Goal: Complete application form: Complete application form

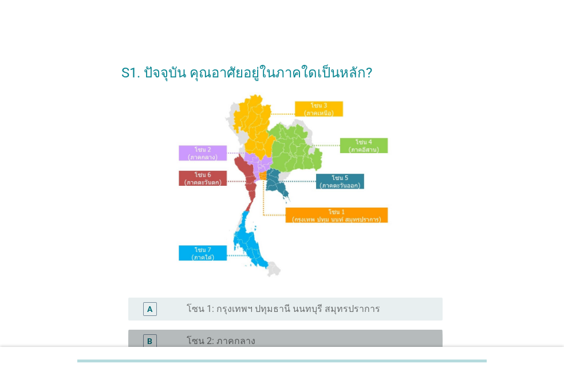
click at [256, 333] on div "B radio_button_unchecked โซน 2: ภาคกลาง" at bounding box center [285, 340] width 315 height 23
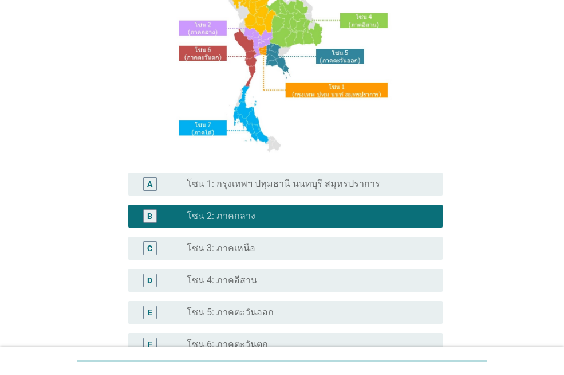
scroll to position [286, 0]
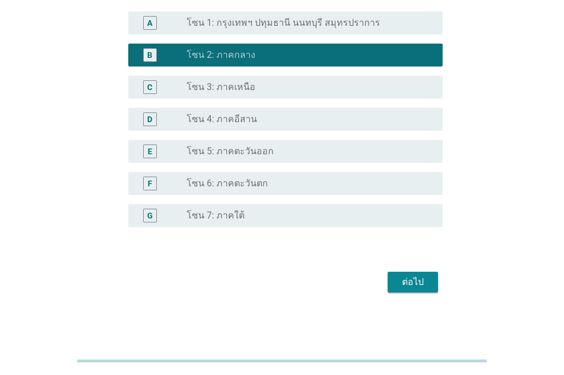
click at [405, 285] on div "ต่อไป" at bounding box center [413, 282] width 32 height 14
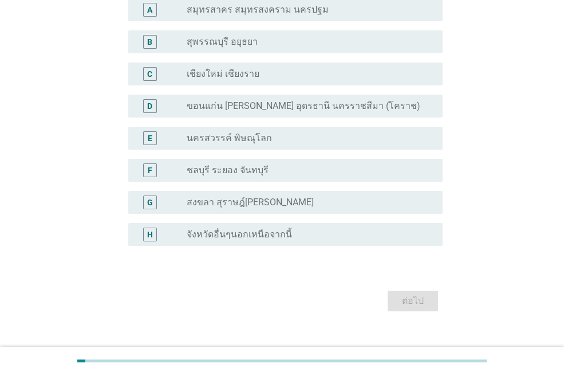
scroll to position [115, 0]
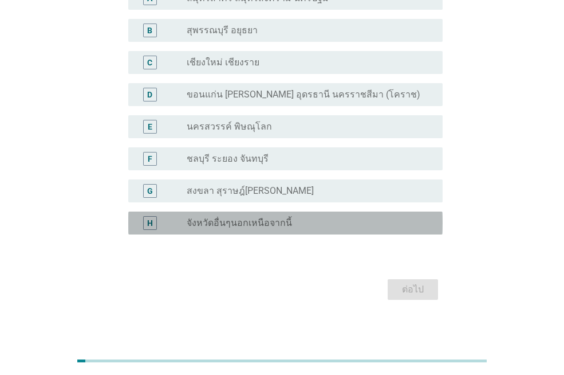
click at [330, 217] on div "radio_button_unchecked จังหวัดอื่นๆนอกเหนือจากนี้" at bounding box center [306, 222] width 238 height 11
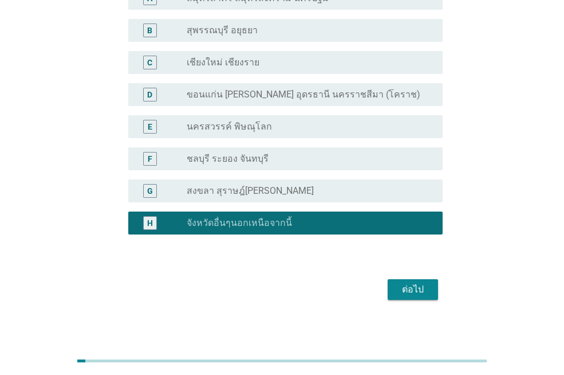
click at [414, 292] on div "ต่อไป" at bounding box center [413, 289] width 32 height 14
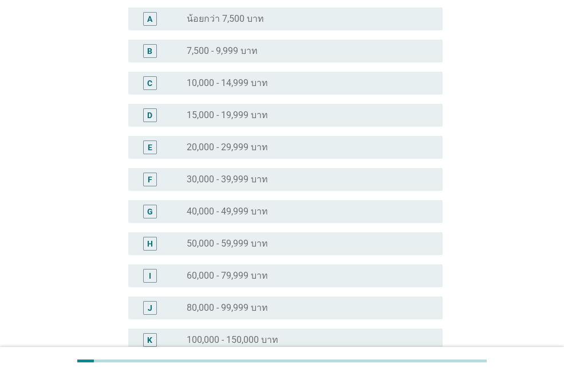
click at [414, 290] on div "I radio_button_unchecked 60,000 - 79,999 บาท" at bounding box center [281, 276] width 321 height 32
click at [406, 271] on div "radio_button_unchecked 60,000 - 79,999 บาท" at bounding box center [306, 275] width 238 height 11
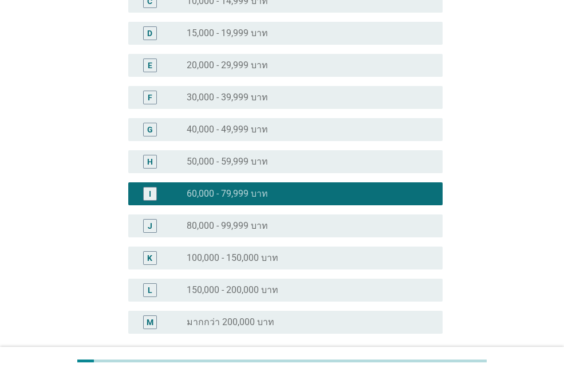
scroll to position [303, 0]
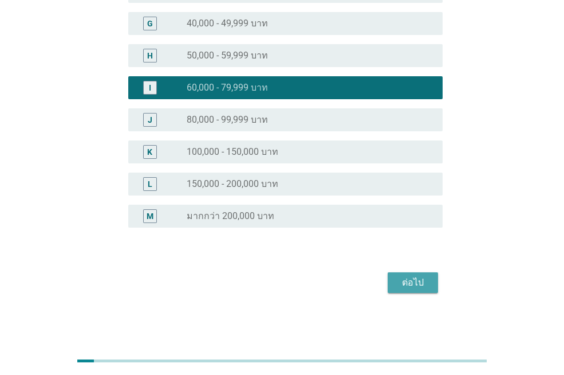
click at [412, 291] on button "ต่อไป" at bounding box center [413, 282] width 50 height 21
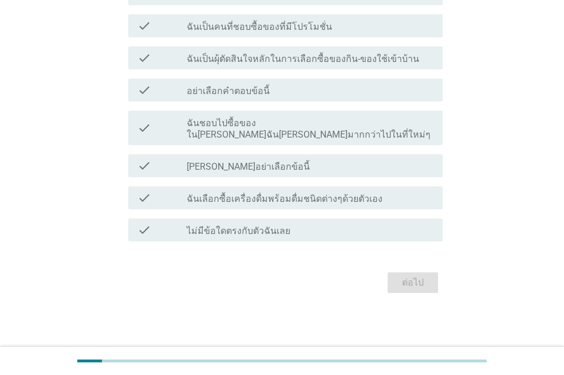
scroll to position [0, 0]
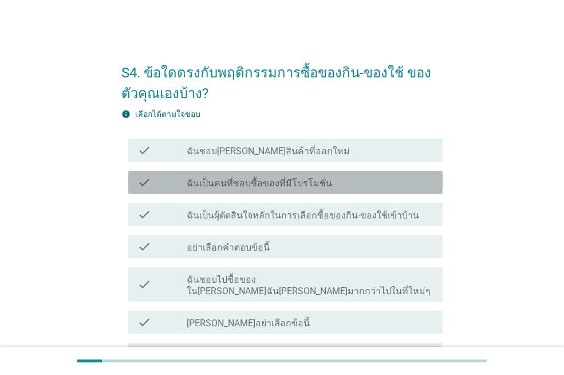
click at [152, 188] on div "check" at bounding box center [162, 182] width 49 height 14
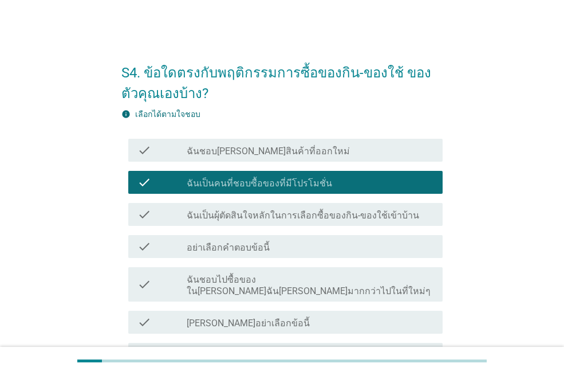
click at [144, 207] on icon "check" at bounding box center [145, 214] width 14 height 14
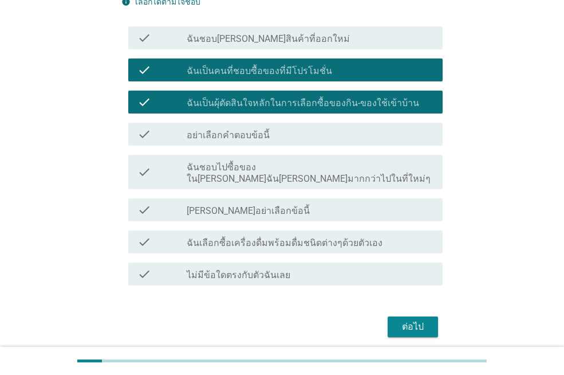
scroll to position [115, 0]
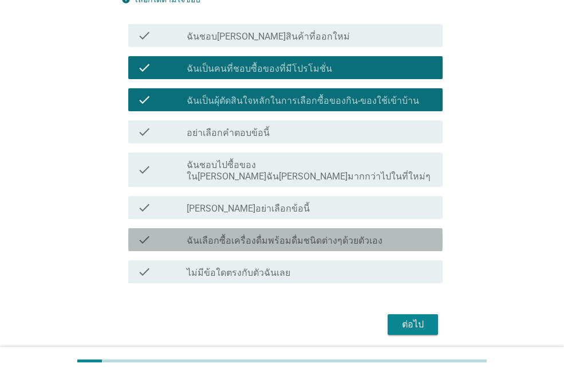
click at [180, 239] on div "check check_box_outline_blank ฉันเลือกซื้อเครื่องดื่มพร้อมดื่มชนิดต่างๆด้วยตัวเ…" at bounding box center [285, 239] width 315 height 23
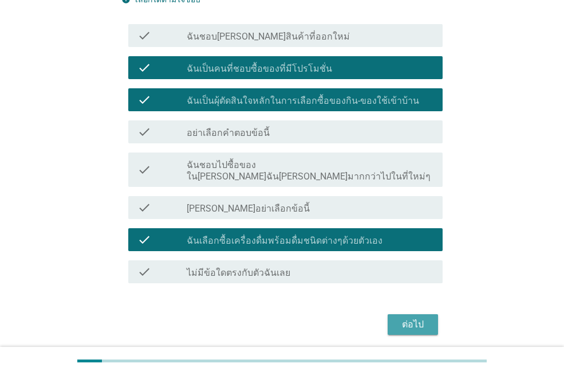
click at [406, 317] on div "ต่อไป" at bounding box center [413, 324] width 32 height 14
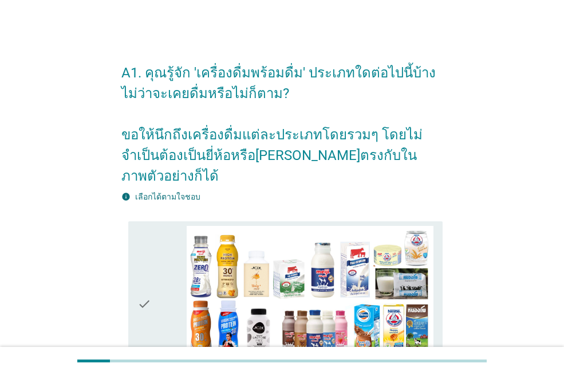
click at [146, 284] on icon "check" at bounding box center [145, 304] width 14 height 156
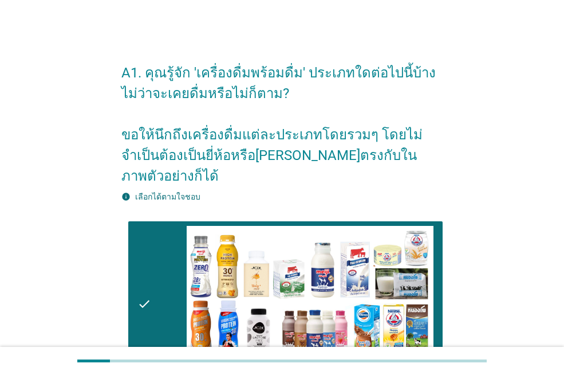
scroll to position [172, 0]
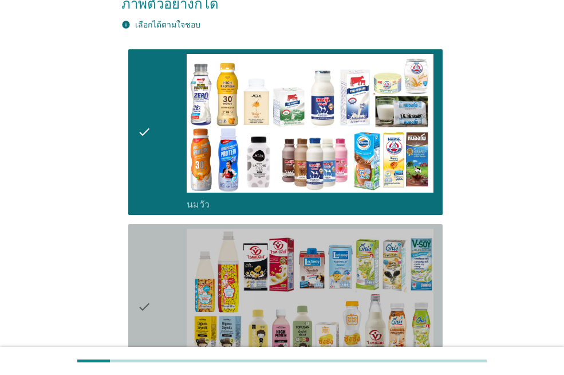
click at [146, 284] on icon "check" at bounding box center [145, 307] width 14 height 156
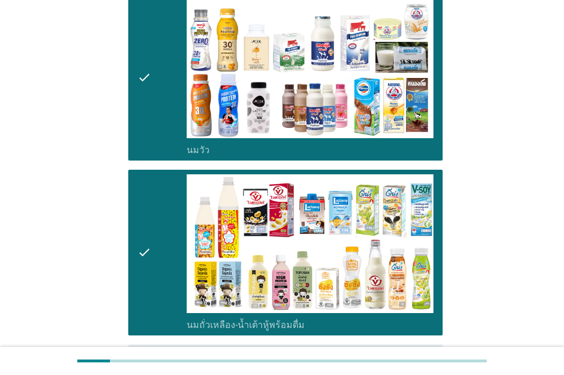
scroll to position [401, 0]
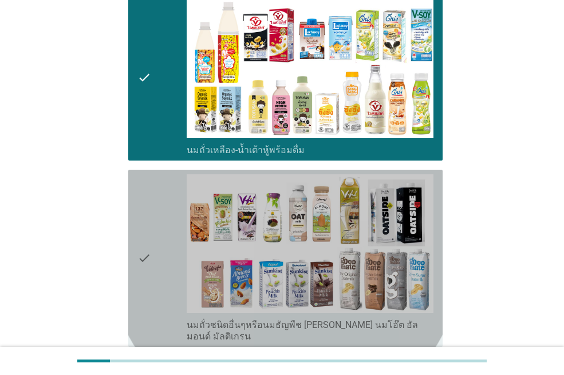
click at [151, 264] on icon "check" at bounding box center [145, 258] width 14 height 168
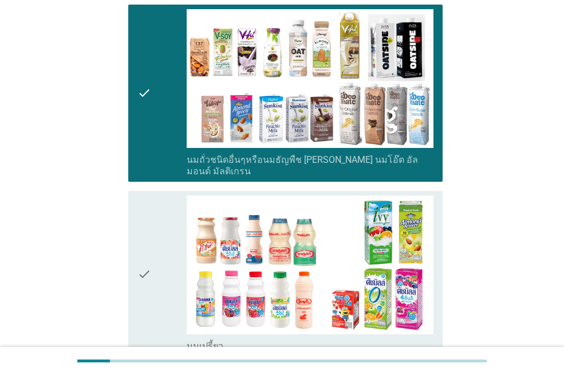
scroll to position [573, 0]
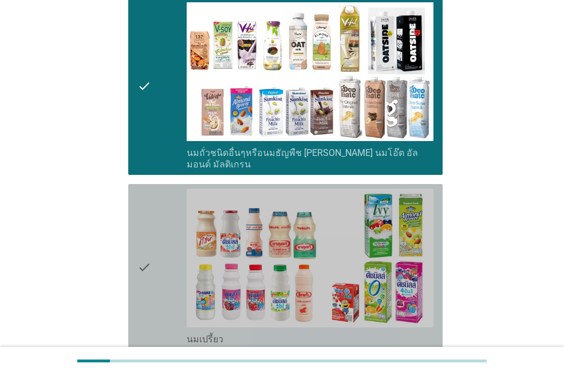
click at [151, 264] on icon "check" at bounding box center [145, 266] width 14 height 156
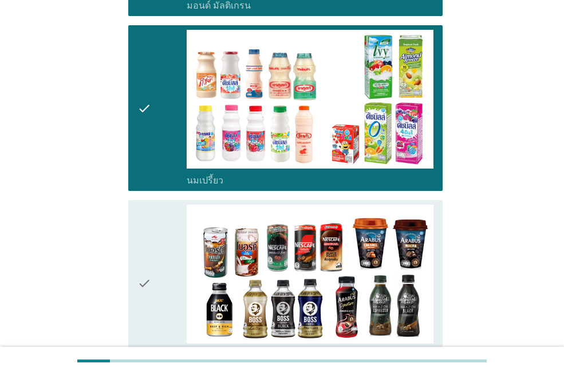
scroll to position [802, 0]
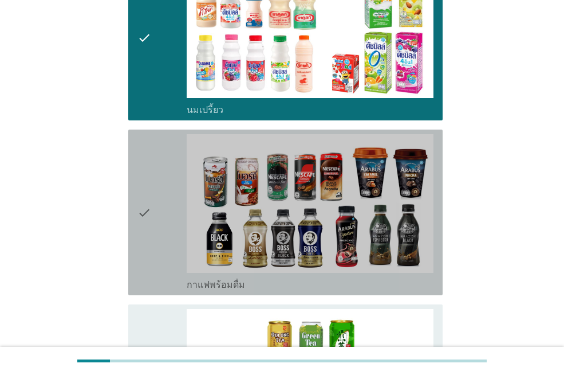
click at [166, 222] on div "check" at bounding box center [162, 212] width 49 height 156
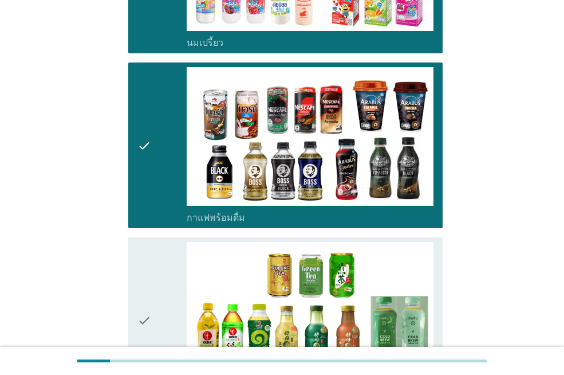
scroll to position [1031, 0]
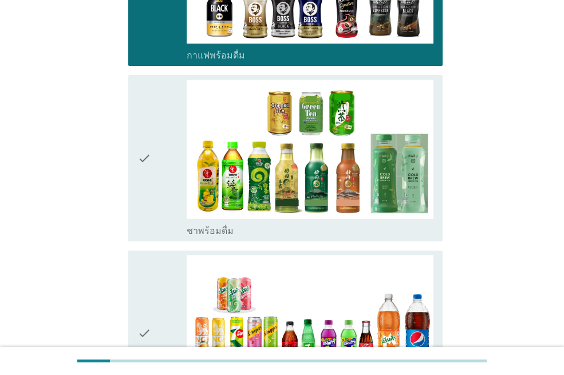
click at [172, 168] on div "check" at bounding box center [162, 158] width 49 height 156
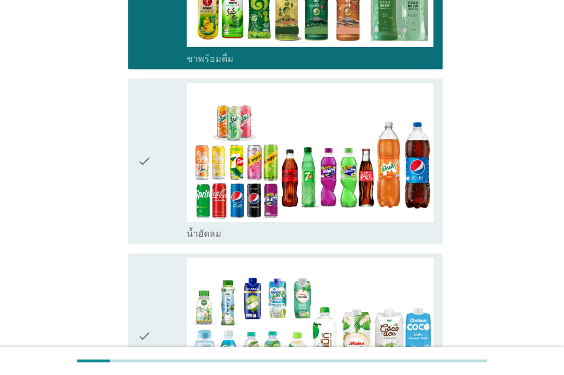
click at [170, 162] on div "check" at bounding box center [162, 161] width 49 height 156
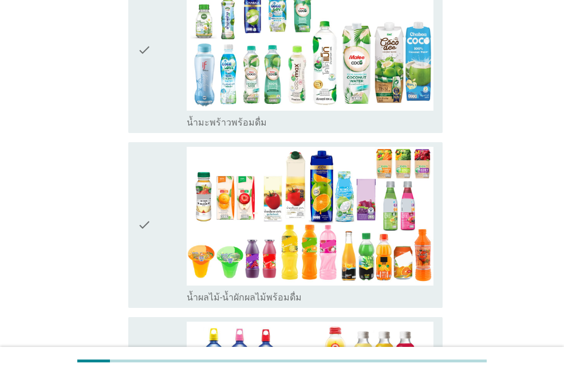
scroll to position [1490, 0]
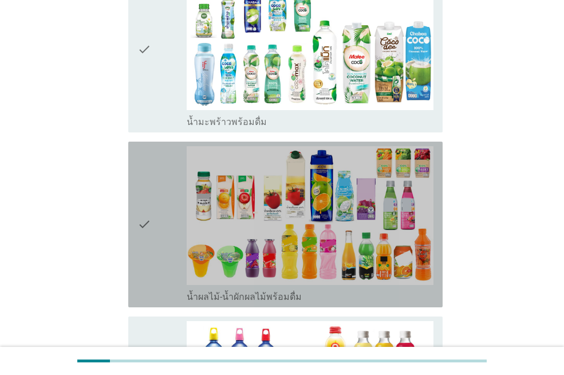
click at [161, 188] on div "check" at bounding box center [162, 224] width 49 height 156
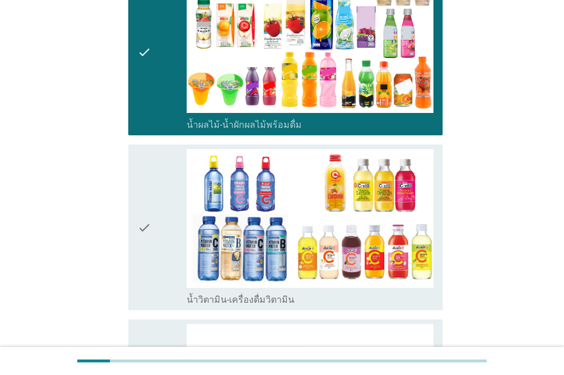
click at [161, 188] on div "check" at bounding box center [162, 227] width 49 height 156
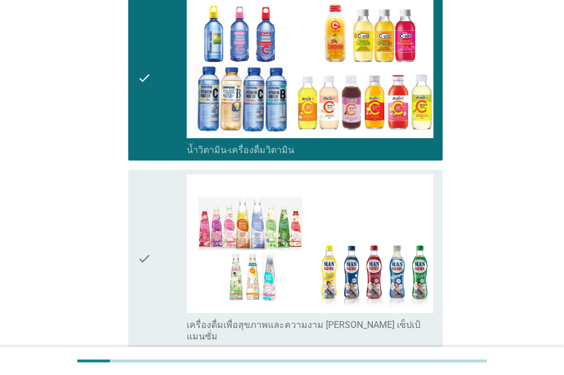
scroll to position [1833, 0]
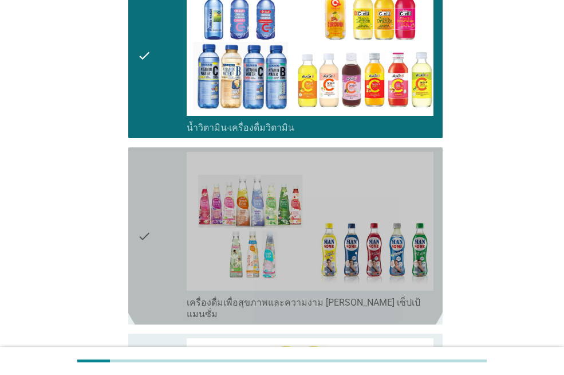
click at [161, 188] on div "check" at bounding box center [162, 236] width 49 height 168
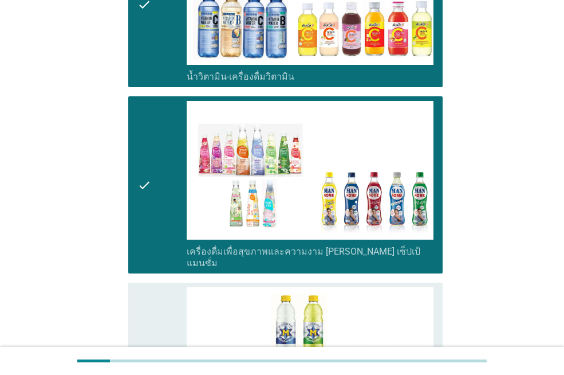
scroll to position [1948, 0]
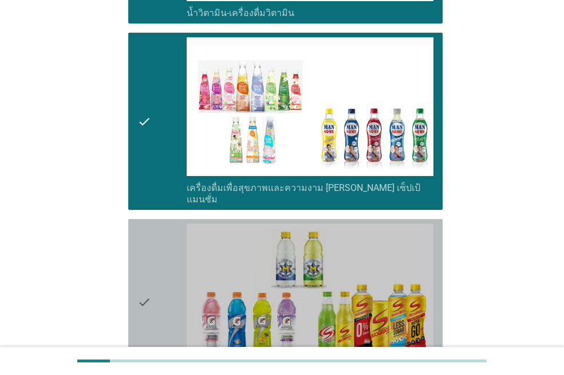
click at [159, 239] on div "check" at bounding box center [162, 301] width 49 height 156
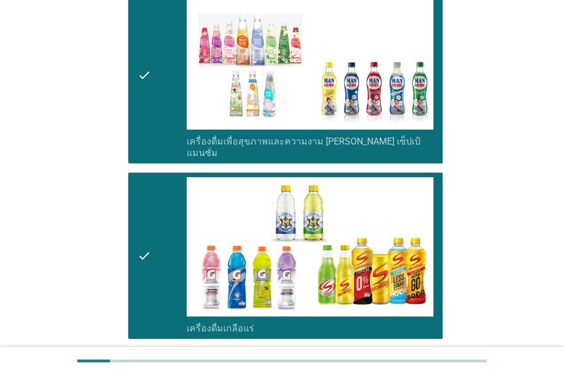
scroll to position [2120, 0]
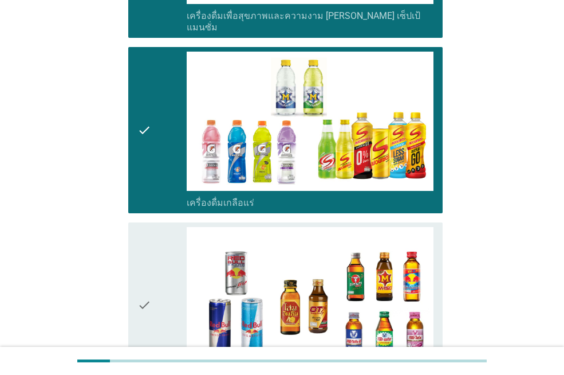
click at [159, 239] on div "check" at bounding box center [162, 305] width 49 height 156
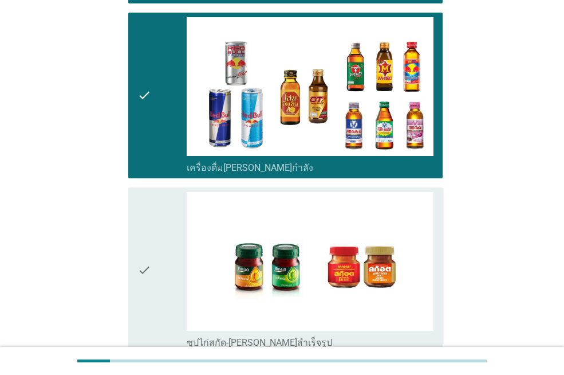
scroll to position [2349, 0]
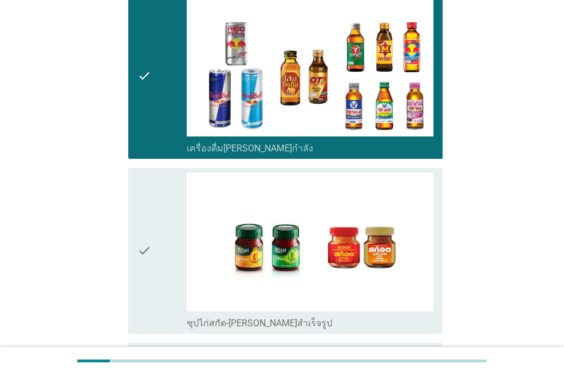
click at [159, 236] on div "check" at bounding box center [162, 250] width 49 height 156
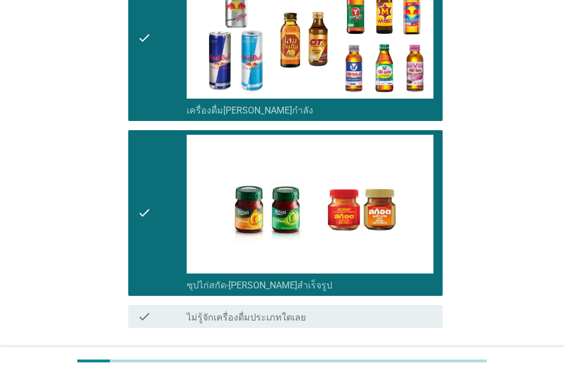
scroll to position [2430, 0]
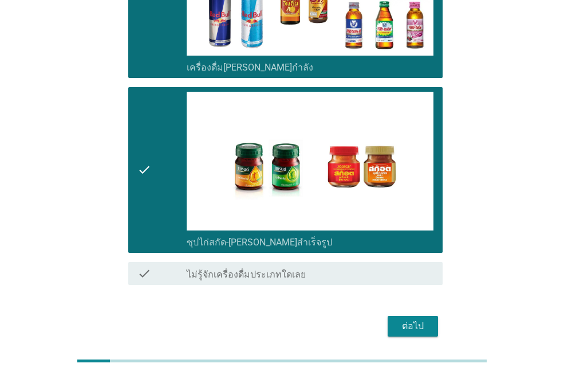
click at [418, 319] on div "ต่อไป" at bounding box center [413, 326] width 32 height 14
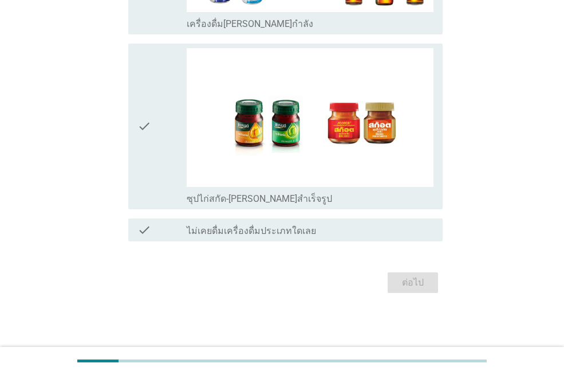
scroll to position [0, 0]
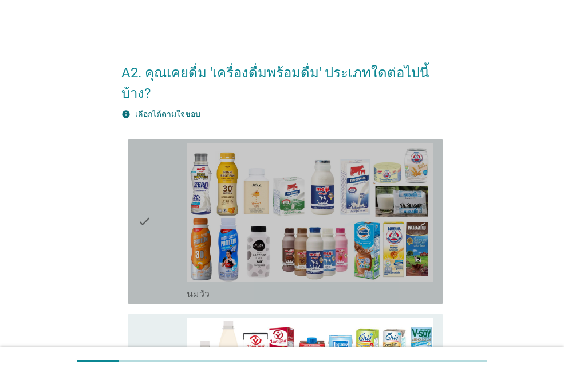
click at [155, 203] on div "check" at bounding box center [162, 221] width 49 height 156
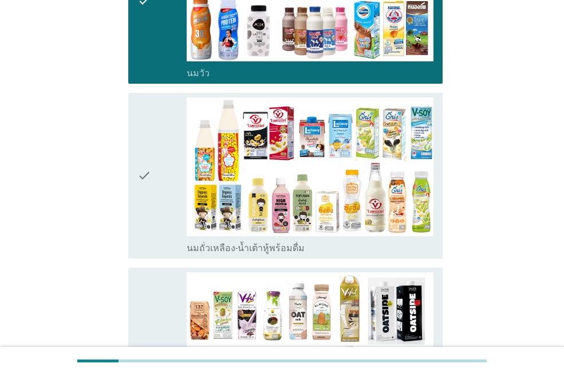
scroll to position [229, 0]
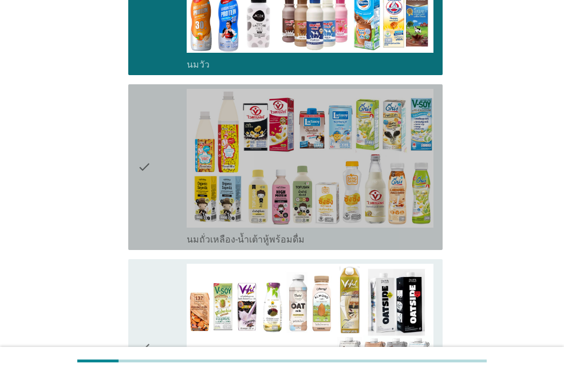
click at [155, 178] on div "check" at bounding box center [162, 167] width 49 height 156
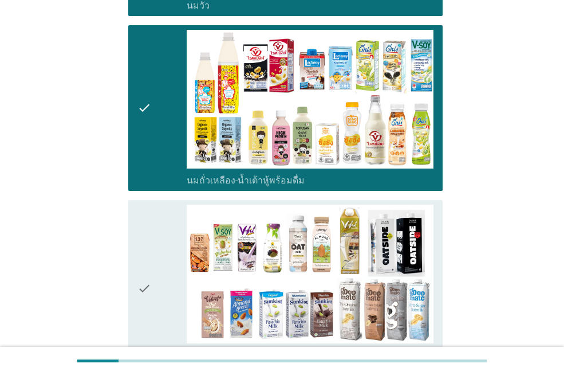
scroll to position [401, 0]
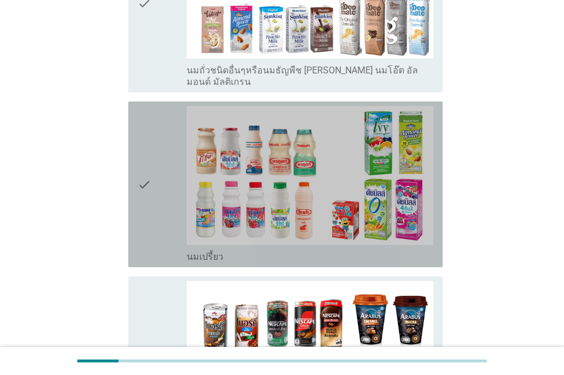
click at [155, 178] on div "check" at bounding box center [162, 184] width 49 height 156
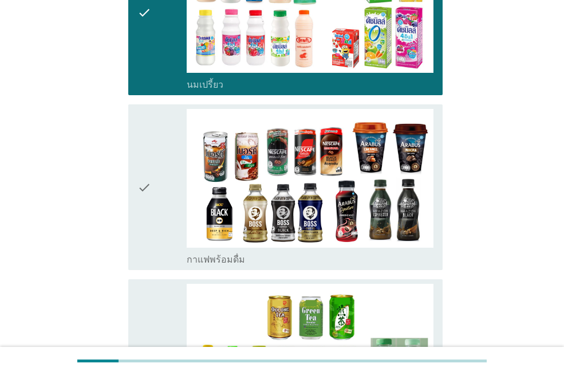
click at [155, 178] on div "check" at bounding box center [162, 187] width 49 height 156
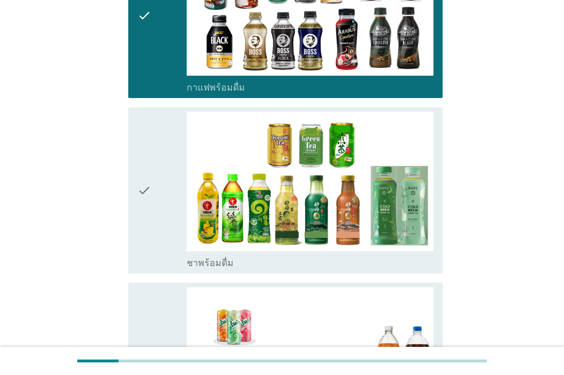
click at [155, 178] on div "check" at bounding box center [162, 190] width 49 height 156
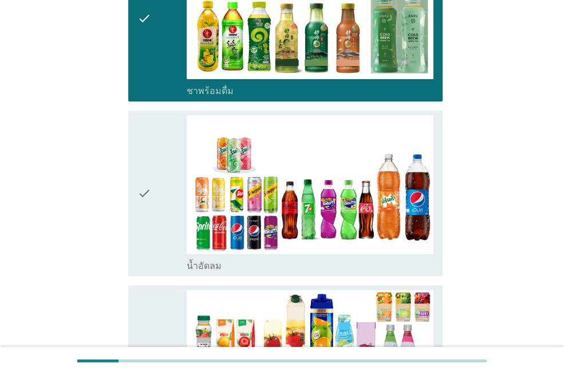
scroll to position [1031, 0]
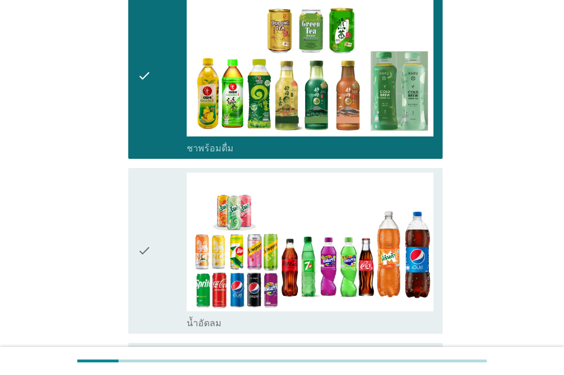
click at [169, 103] on div "check" at bounding box center [162, 75] width 49 height 156
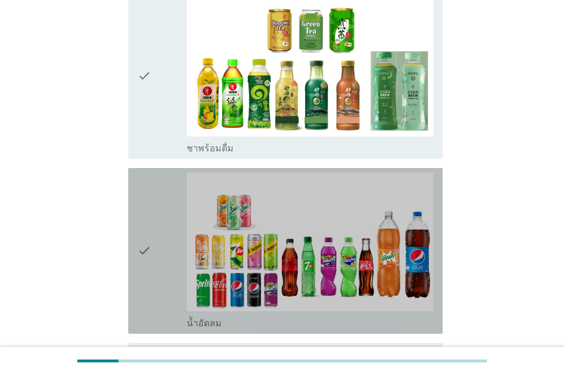
click at [148, 256] on icon "check" at bounding box center [145, 250] width 14 height 156
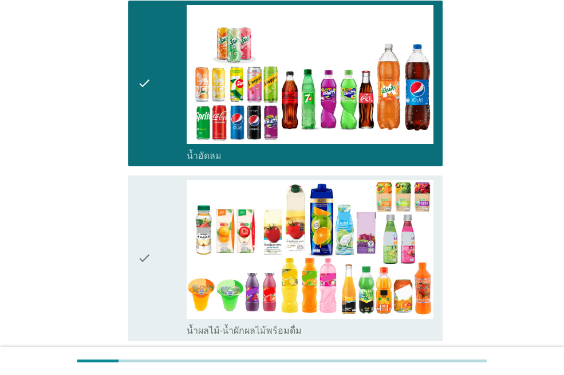
scroll to position [1203, 0]
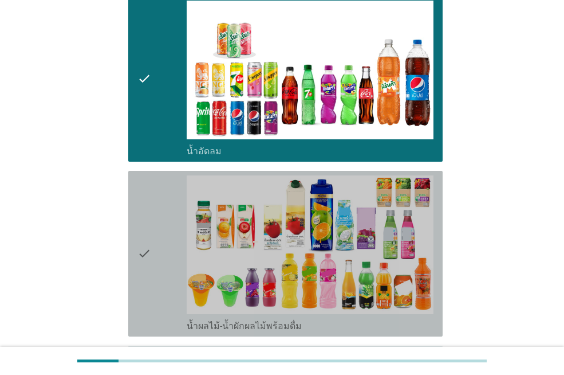
click at [148, 256] on icon "check" at bounding box center [145, 253] width 14 height 156
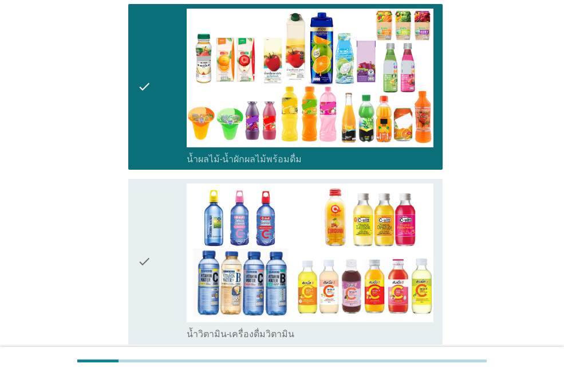
scroll to position [1375, 0]
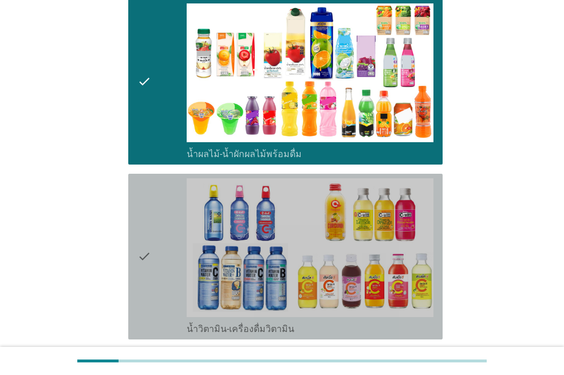
click at [148, 256] on icon "check" at bounding box center [145, 256] width 14 height 156
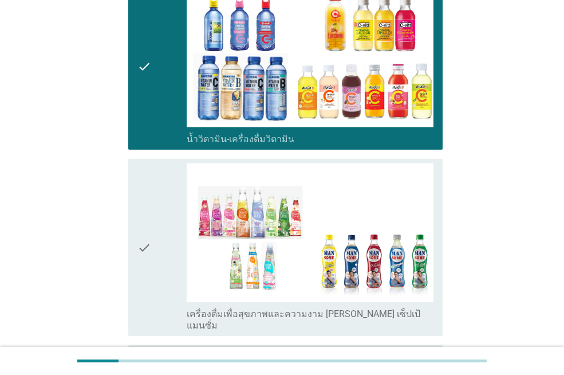
scroll to position [1604, 0]
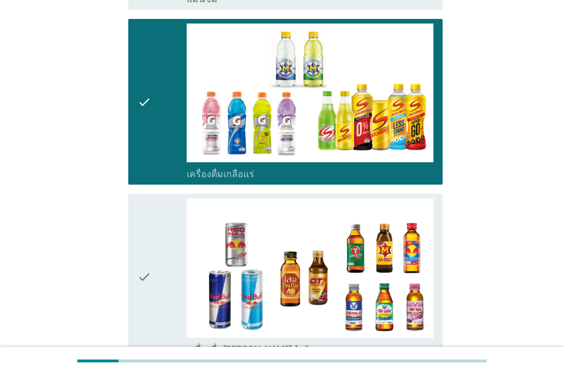
click at [170, 277] on div "check" at bounding box center [162, 276] width 49 height 156
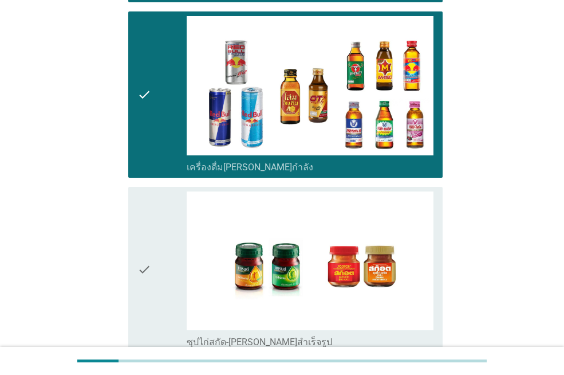
scroll to position [2120, 0]
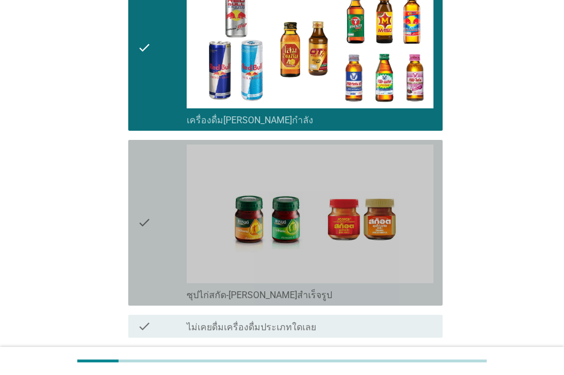
click at [167, 193] on div "check" at bounding box center [162, 222] width 49 height 156
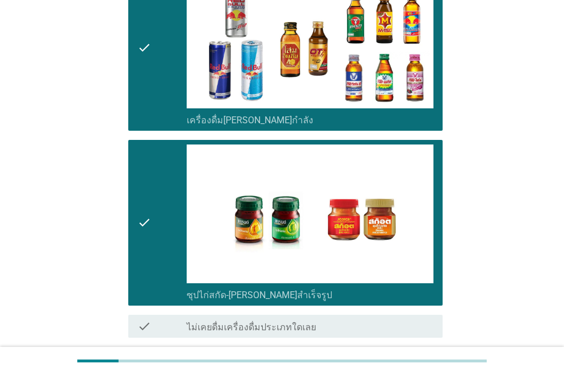
click at [404, 372] on div "ต่อไป" at bounding box center [413, 379] width 32 height 14
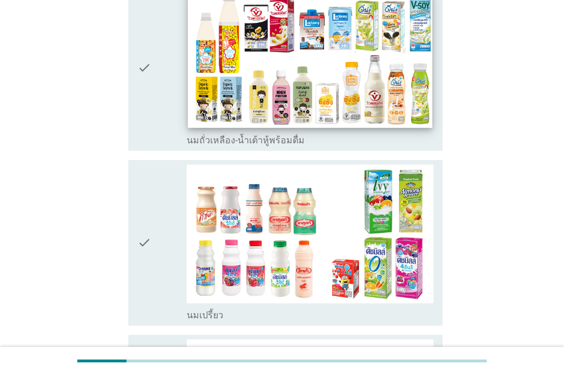
scroll to position [344, 0]
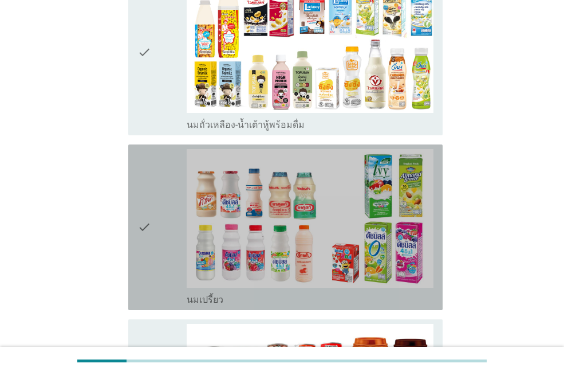
click at [163, 265] on div "check" at bounding box center [162, 227] width 49 height 156
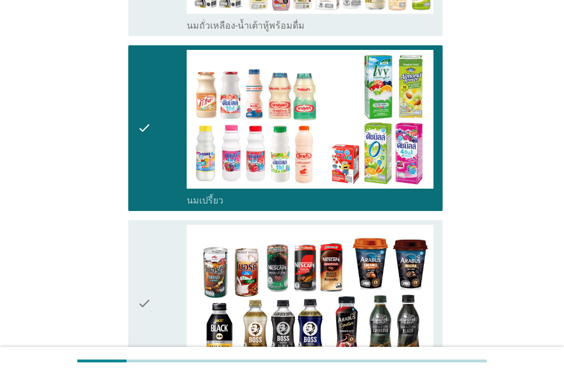
scroll to position [573, 0]
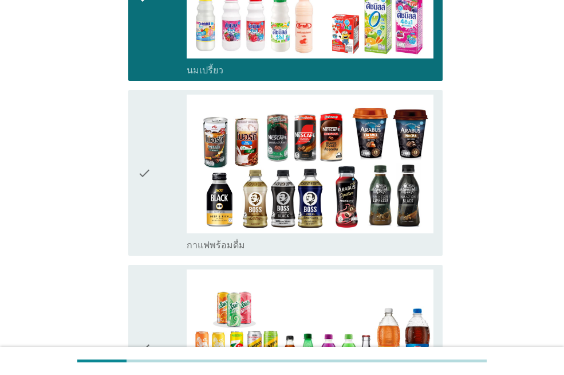
click at [167, 234] on div "check" at bounding box center [162, 173] width 49 height 156
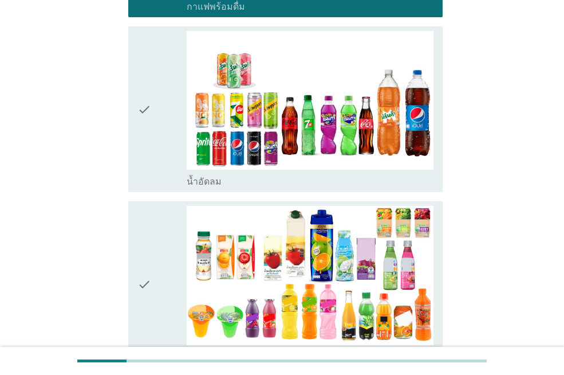
scroll to position [859, 0]
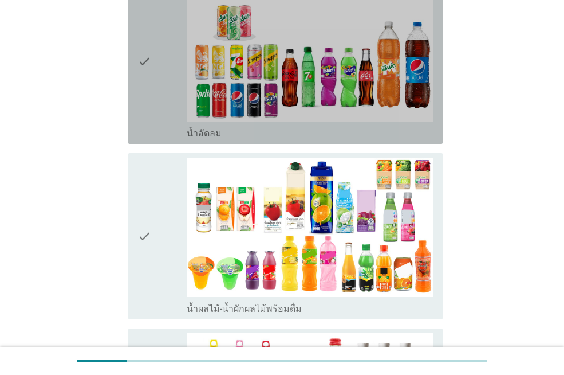
click at [157, 111] on div "check" at bounding box center [162, 61] width 49 height 156
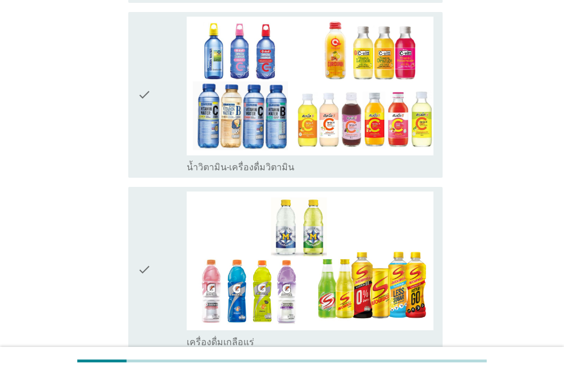
scroll to position [1260, 0]
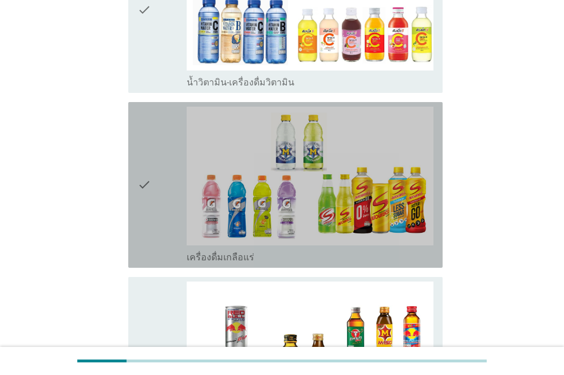
click at [166, 234] on div "check" at bounding box center [162, 185] width 49 height 156
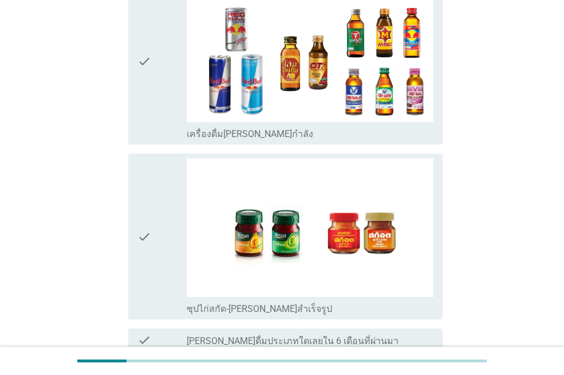
scroll to position [1604, 0]
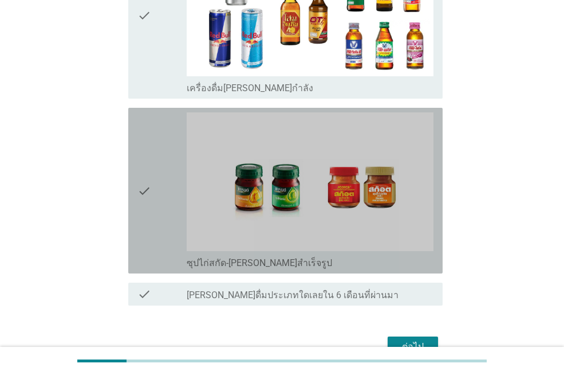
click at [166, 234] on div "check" at bounding box center [162, 190] width 49 height 156
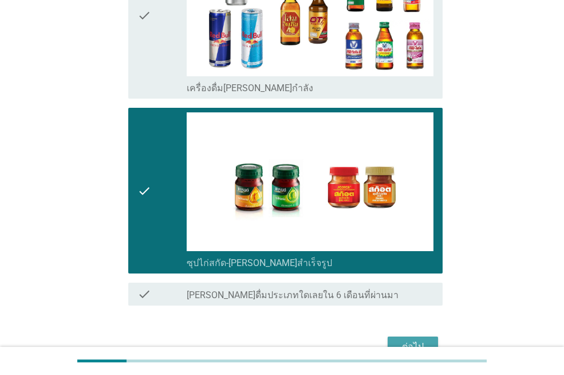
click at [413, 343] on div "ต่อไป" at bounding box center [413, 347] width 32 height 14
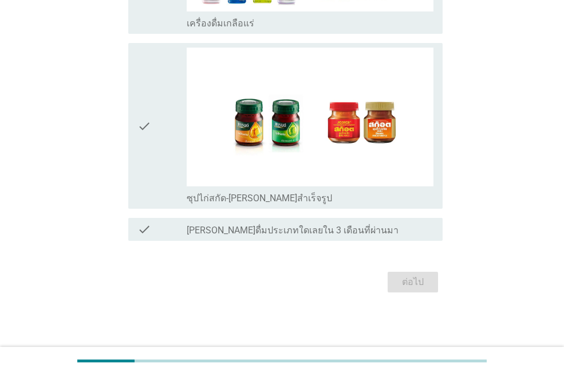
scroll to position [0, 0]
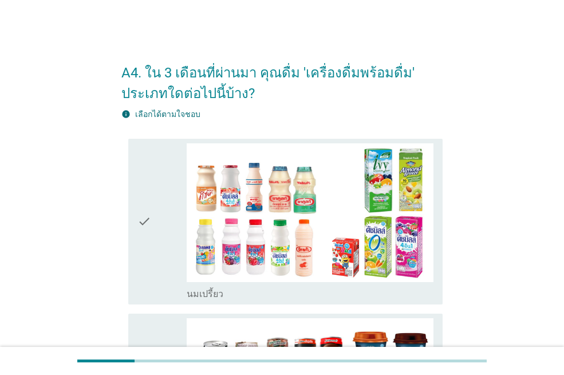
click at [166, 253] on div "check" at bounding box center [162, 221] width 49 height 156
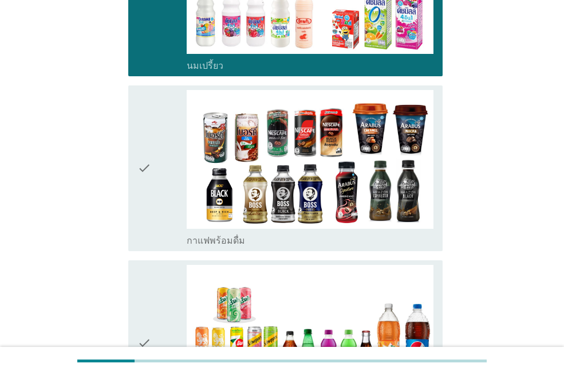
scroll to position [229, 0]
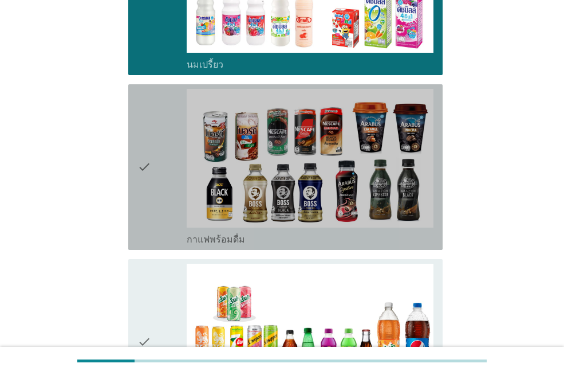
click at [164, 214] on div "check" at bounding box center [162, 167] width 49 height 156
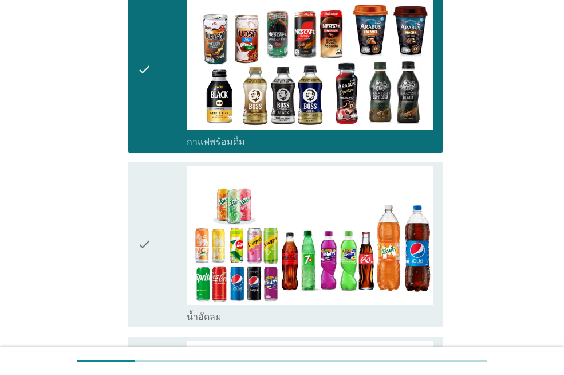
scroll to position [458, 0]
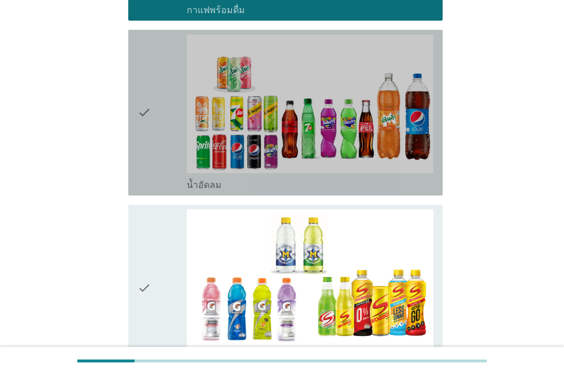
click at [161, 170] on div "check" at bounding box center [162, 112] width 49 height 156
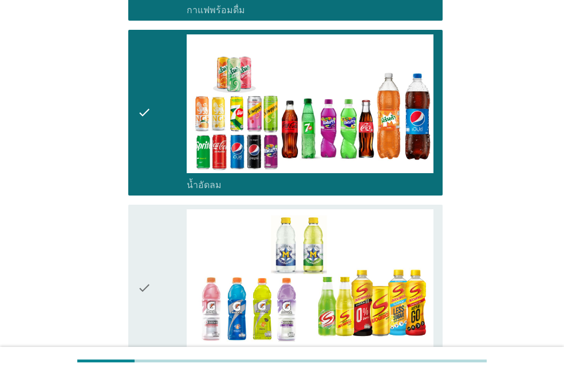
click at [150, 286] on icon "check" at bounding box center [145, 287] width 14 height 156
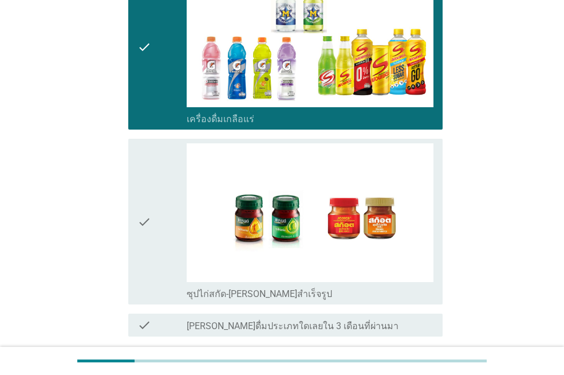
scroll to position [745, 0]
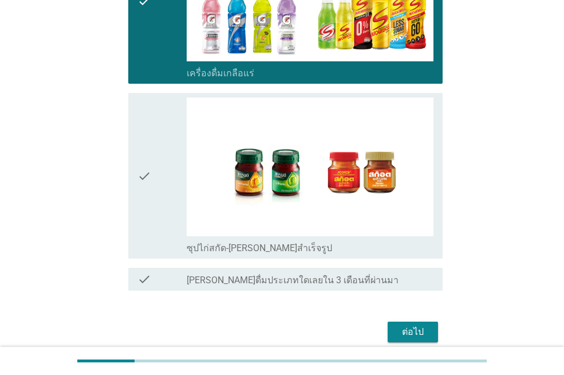
click at [150, 198] on icon "check" at bounding box center [145, 175] width 14 height 156
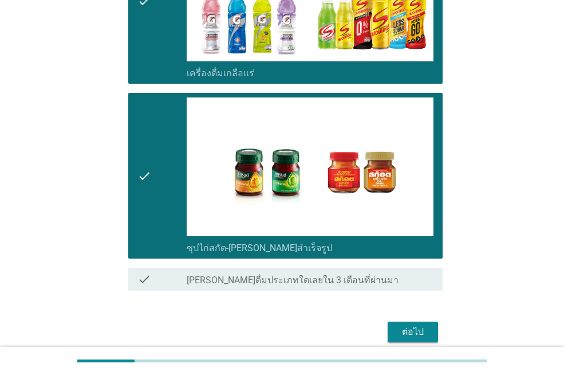
click at [411, 329] on div "ต่อไป" at bounding box center [413, 332] width 32 height 14
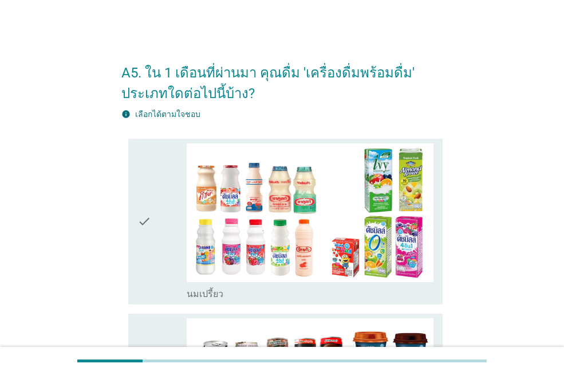
click at [163, 246] on div "check" at bounding box center [162, 221] width 49 height 156
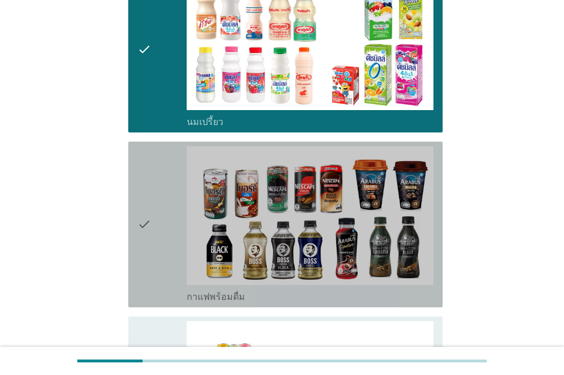
click at [163, 246] on div "check" at bounding box center [162, 224] width 49 height 156
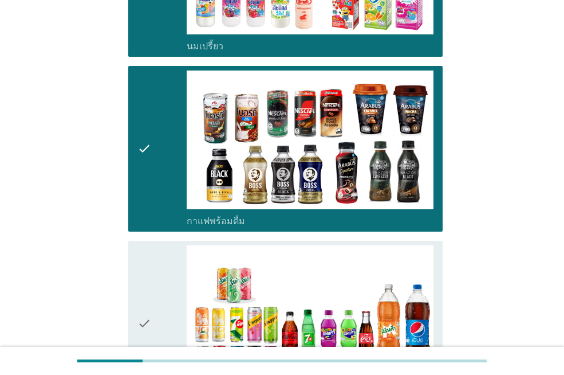
scroll to position [401, 0]
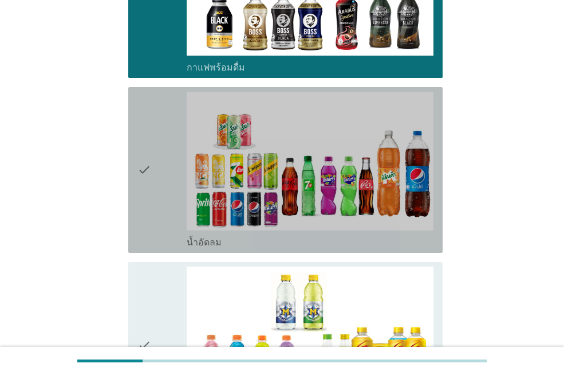
click at [159, 246] on div "check" at bounding box center [162, 170] width 49 height 156
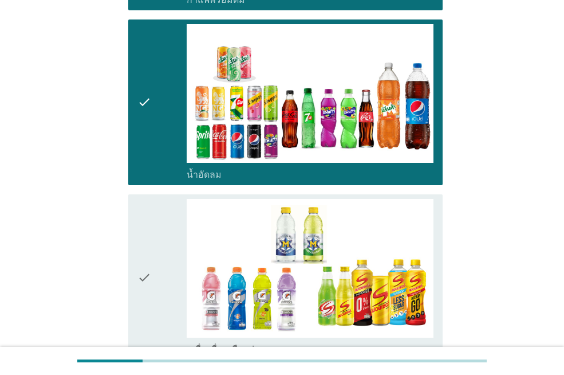
scroll to position [573, 0]
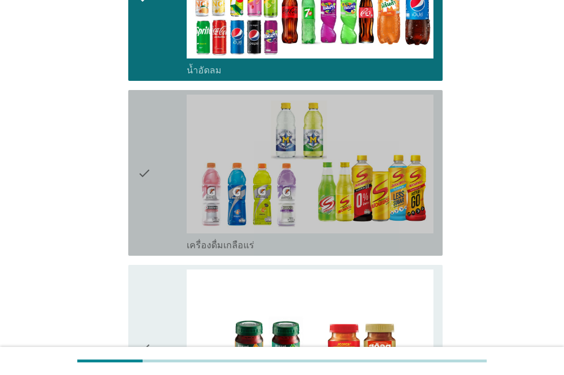
click at [159, 246] on div "check" at bounding box center [162, 173] width 49 height 156
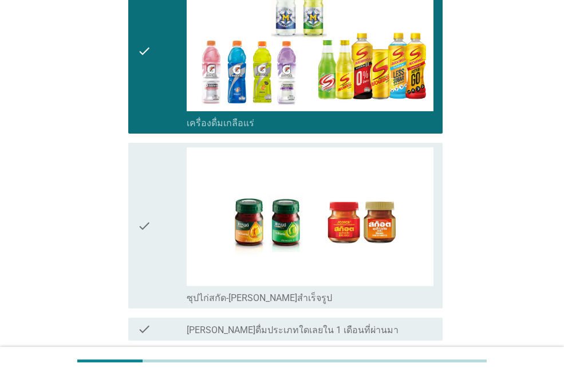
scroll to position [745, 0]
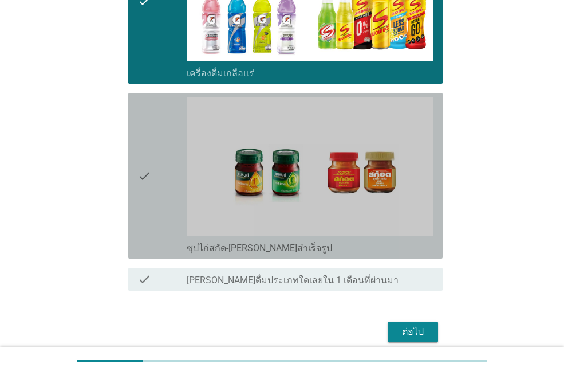
click at [159, 246] on div "check" at bounding box center [162, 175] width 49 height 156
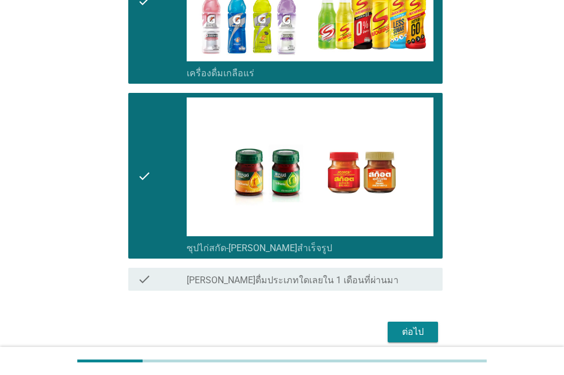
click at [402, 337] on div "ต่อไป" at bounding box center [413, 332] width 32 height 14
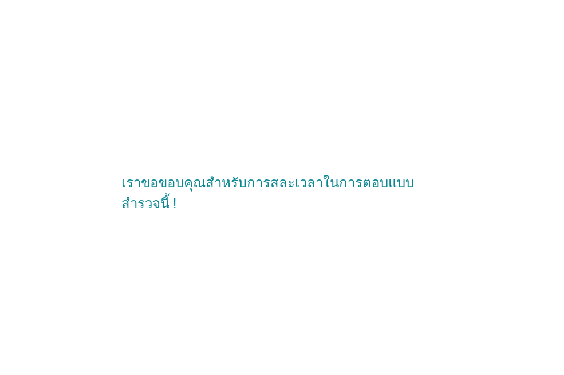
scroll to position [0, 0]
